Goal: Information Seeking & Learning: Learn about a topic

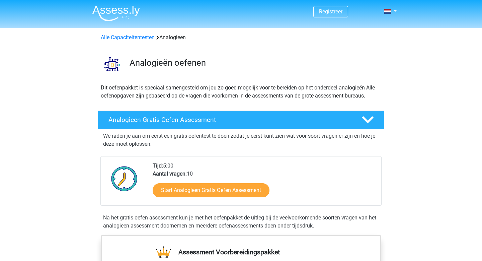
scroll to position [403, 0]
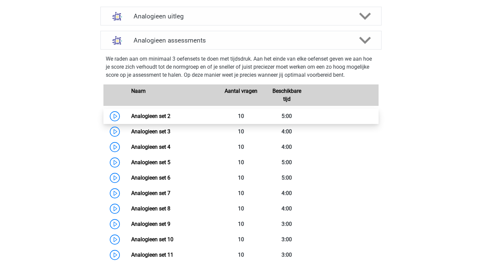
click at [131, 117] on link "Analogieen set 2" at bounding box center [150, 116] width 39 height 6
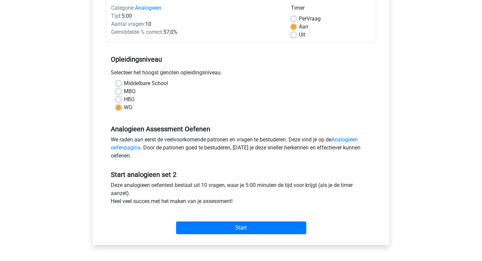
scroll to position [94, 0]
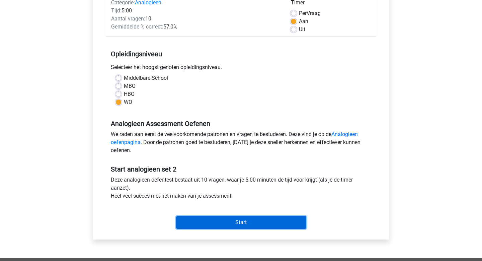
click at [244, 222] on input "Start" at bounding box center [241, 222] width 130 height 13
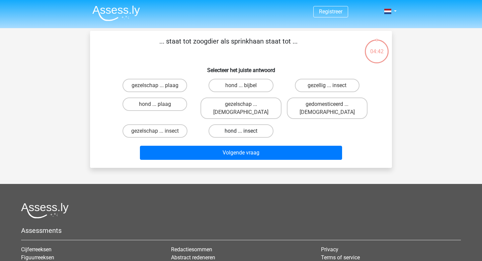
click at [254, 124] on label "hond ... insect" at bounding box center [241, 130] width 65 height 13
click at [246, 131] on input "hond ... insect" at bounding box center [243, 133] width 4 height 4
radio input "true"
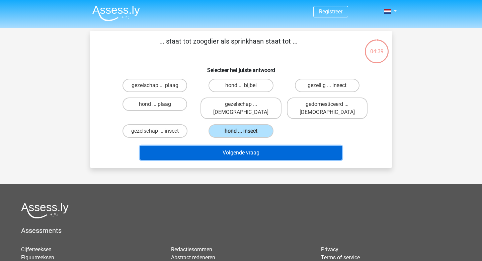
click at [258, 146] on button "Volgende vraag" at bounding box center [241, 153] width 203 height 14
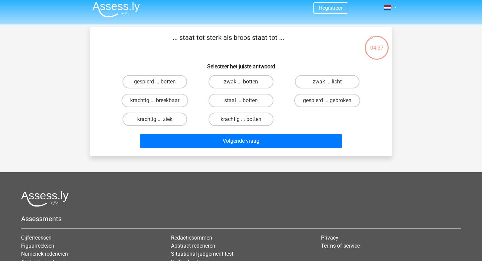
scroll to position [3, 0]
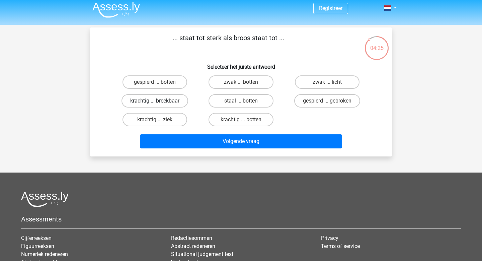
click at [154, 99] on label "krachtig ... breekbaar" at bounding box center [155, 100] width 67 height 13
click at [155, 101] on input "krachtig ... breekbaar" at bounding box center [157, 103] width 4 height 4
radio input "true"
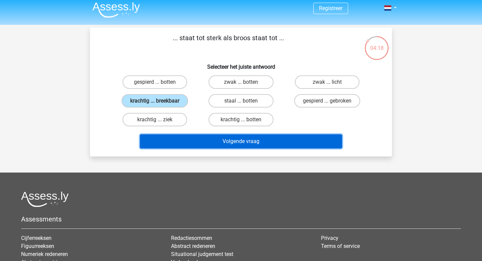
click at [290, 144] on button "Volgende vraag" at bounding box center [241, 141] width 203 height 14
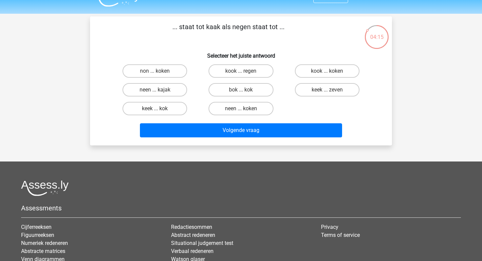
scroll to position [7, 0]
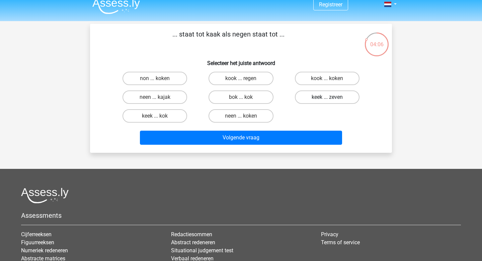
click at [316, 97] on label "keek ... zeven" at bounding box center [327, 96] width 65 height 13
click at [327, 97] on input "keek ... zeven" at bounding box center [329, 99] width 4 height 4
radio input "true"
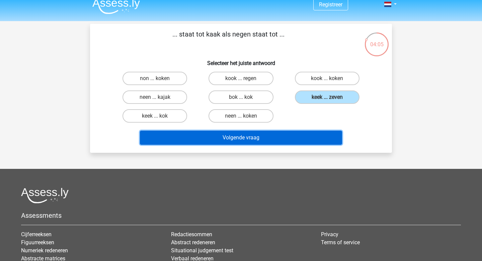
click at [288, 140] on button "Volgende vraag" at bounding box center [241, 138] width 203 height 14
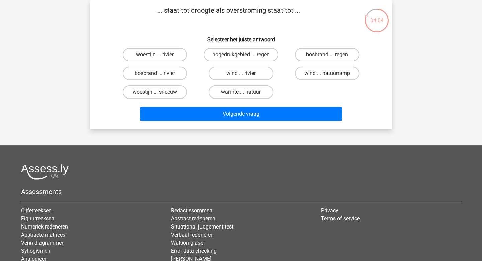
scroll to position [10, 0]
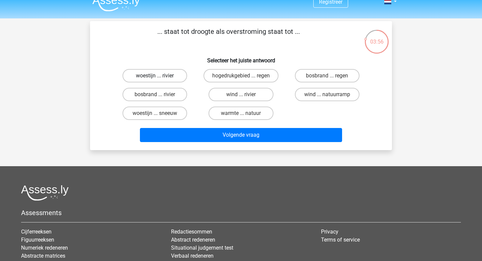
click at [153, 71] on label "woestijn ... rivier" at bounding box center [155, 75] width 65 height 13
click at [155, 76] on input "woestijn ... rivier" at bounding box center [157, 78] width 4 height 4
radio input "true"
click at [334, 76] on label "bosbrand ... regen" at bounding box center [327, 75] width 65 height 13
click at [332, 76] on input "bosbrand ... regen" at bounding box center [329, 78] width 4 height 4
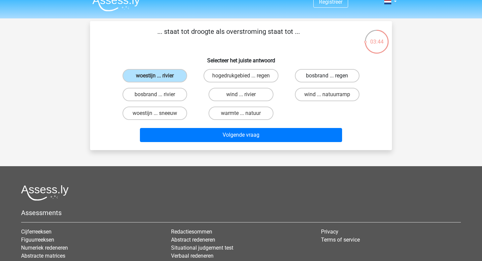
radio input "true"
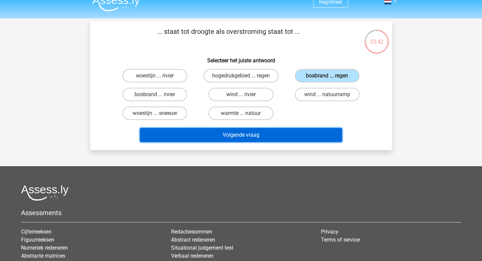
click at [316, 130] on button "Volgende vraag" at bounding box center [241, 135] width 203 height 14
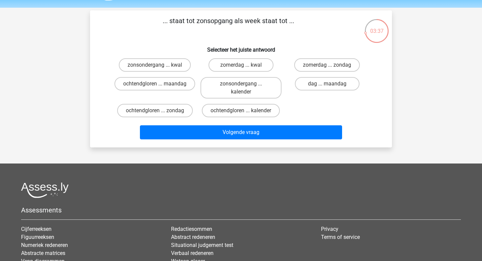
scroll to position [16, 0]
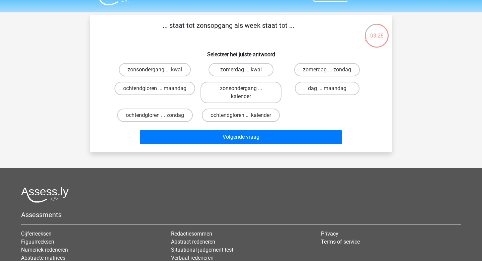
click at [255, 93] on label "zonsondergang ... kalender" at bounding box center [241, 92] width 81 height 21
click at [246, 93] on input "zonsondergang ... kalender" at bounding box center [243, 90] width 4 height 4
radio input "true"
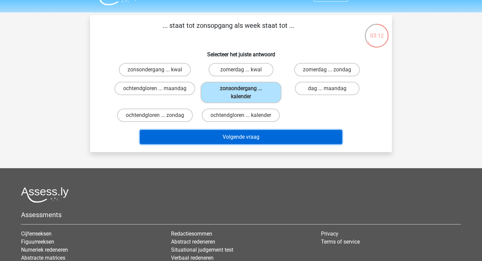
click at [261, 133] on button "Volgende vraag" at bounding box center [241, 137] width 203 height 14
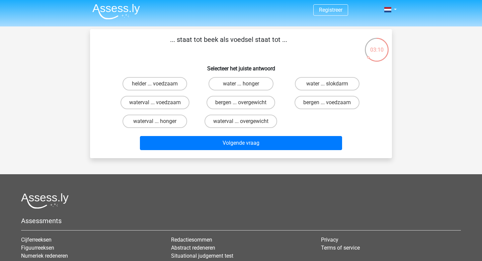
scroll to position [1, 0]
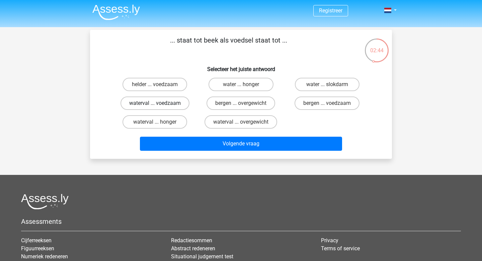
click at [169, 105] on label "waterval ... voedzaam" at bounding box center [155, 102] width 69 height 13
click at [159, 105] on input "waterval ... voedzaam" at bounding box center [157, 105] width 4 height 4
radio input "true"
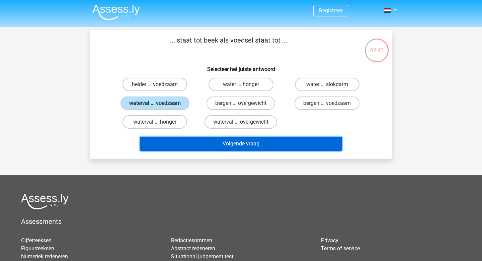
click at [196, 142] on button "Volgende vraag" at bounding box center [241, 144] width 203 height 14
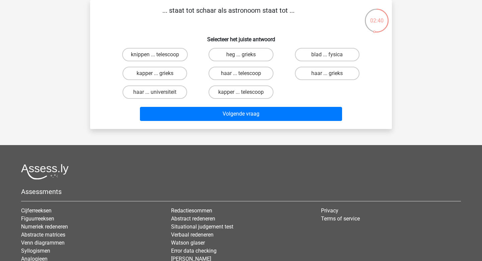
scroll to position [8, 0]
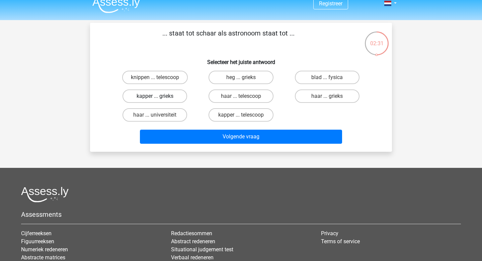
click at [167, 101] on label "kapper ... grieks" at bounding box center [155, 95] width 65 height 13
click at [159, 100] on input "kapper ... grieks" at bounding box center [157, 98] width 4 height 4
radio input "true"
click at [227, 117] on label "kapper ... telescoop" at bounding box center [241, 114] width 65 height 13
click at [241, 117] on input "kapper ... telescoop" at bounding box center [243, 117] width 4 height 4
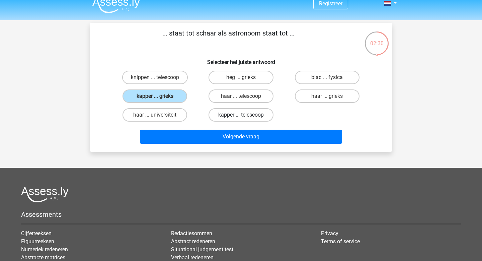
radio input "true"
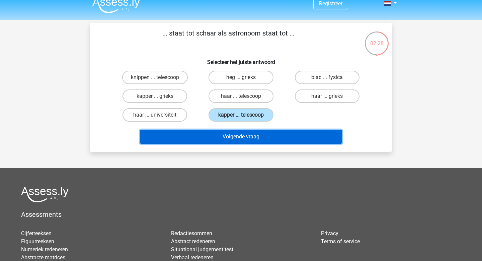
click at [232, 137] on button "Volgende vraag" at bounding box center [241, 137] width 203 height 14
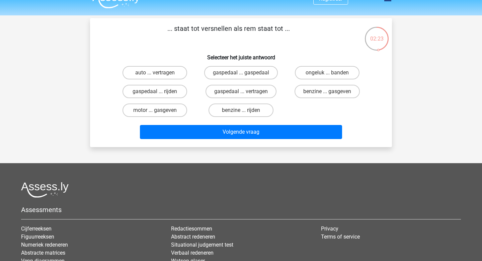
scroll to position [0, 0]
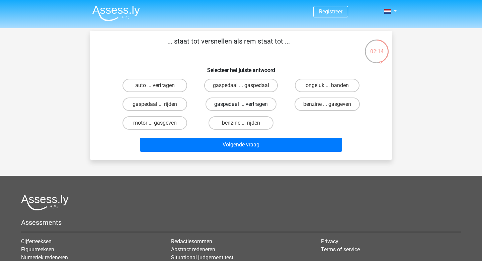
click at [225, 106] on label "gaspedaal ... vertragen" at bounding box center [241, 103] width 71 height 13
click at [241, 106] on input "gaspedaal ... vertragen" at bounding box center [243, 106] width 4 height 4
radio input "true"
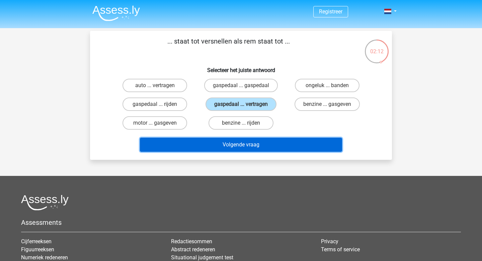
click at [220, 142] on button "Volgende vraag" at bounding box center [241, 145] width 203 height 14
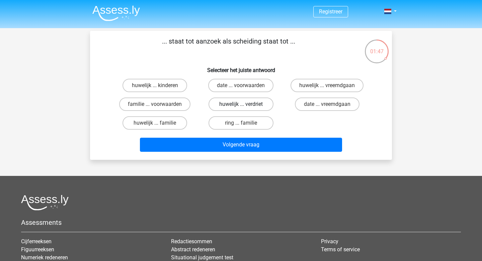
click at [232, 98] on label "huwelijk ... verdriet" at bounding box center [241, 103] width 65 height 13
click at [241, 104] on input "huwelijk ... verdriet" at bounding box center [243, 106] width 4 height 4
radio input "true"
click at [232, 98] on label "huwelijk ... verdriet" at bounding box center [241, 103] width 65 height 13
click at [241, 104] on input "huwelijk ... verdriet" at bounding box center [243, 106] width 4 height 4
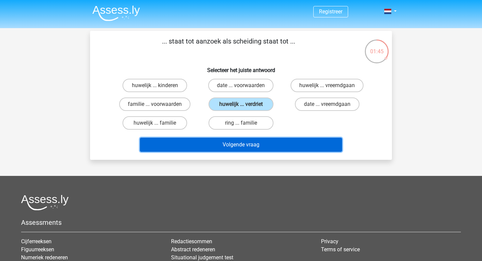
click at [225, 146] on button "Volgende vraag" at bounding box center [241, 145] width 203 height 14
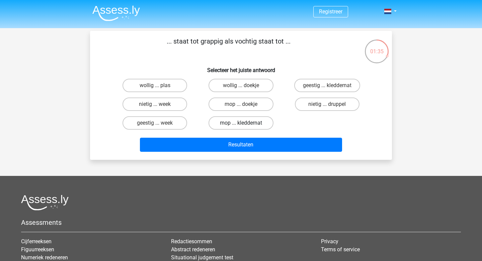
click at [225, 122] on label "mop ... kleddernat" at bounding box center [241, 122] width 65 height 13
click at [241, 123] on input "mop ... kleddernat" at bounding box center [243, 125] width 4 height 4
radio input "true"
click at [234, 102] on label "mop ... doekje" at bounding box center [241, 103] width 65 height 13
click at [241, 104] on input "mop ... doekje" at bounding box center [243, 106] width 4 height 4
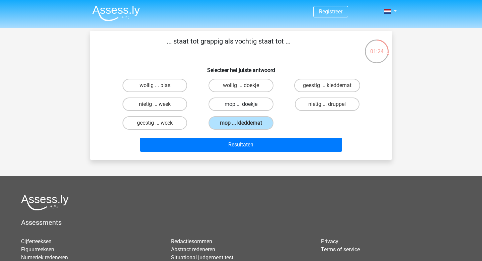
radio input "true"
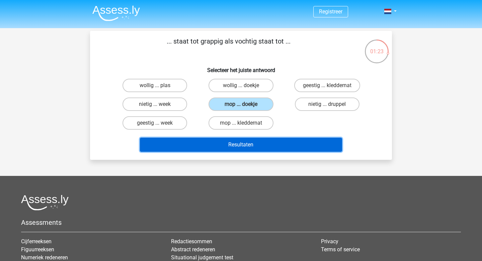
click at [229, 141] on button "Resultaten" at bounding box center [241, 145] width 203 height 14
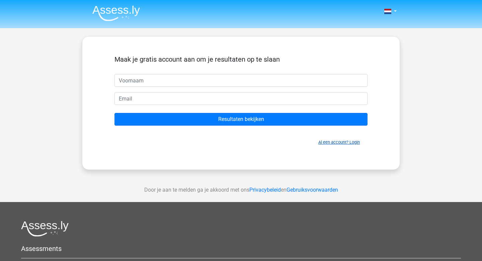
click at [348, 144] on link "Al een account? Login" at bounding box center [340, 142] width 42 height 5
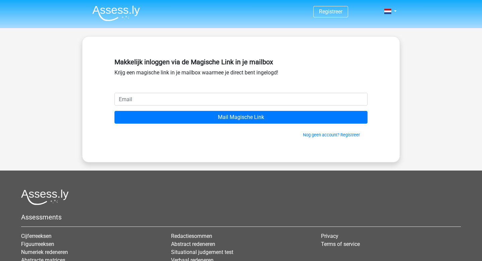
click at [168, 97] on input "email" at bounding box center [241, 99] width 253 height 13
type input "[EMAIL_ADDRESS][DOMAIN_NAME]"
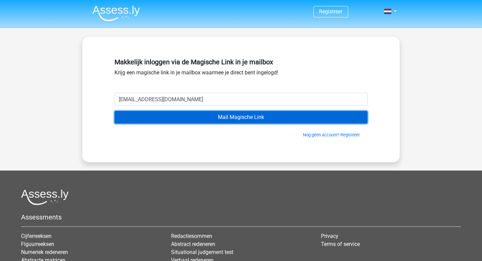
click at [219, 118] on input "Mail Magische Link" at bounding box center [241, 117] width 253 height 13
